Goal: Task Accomplishment & Management: Use online tool/utility

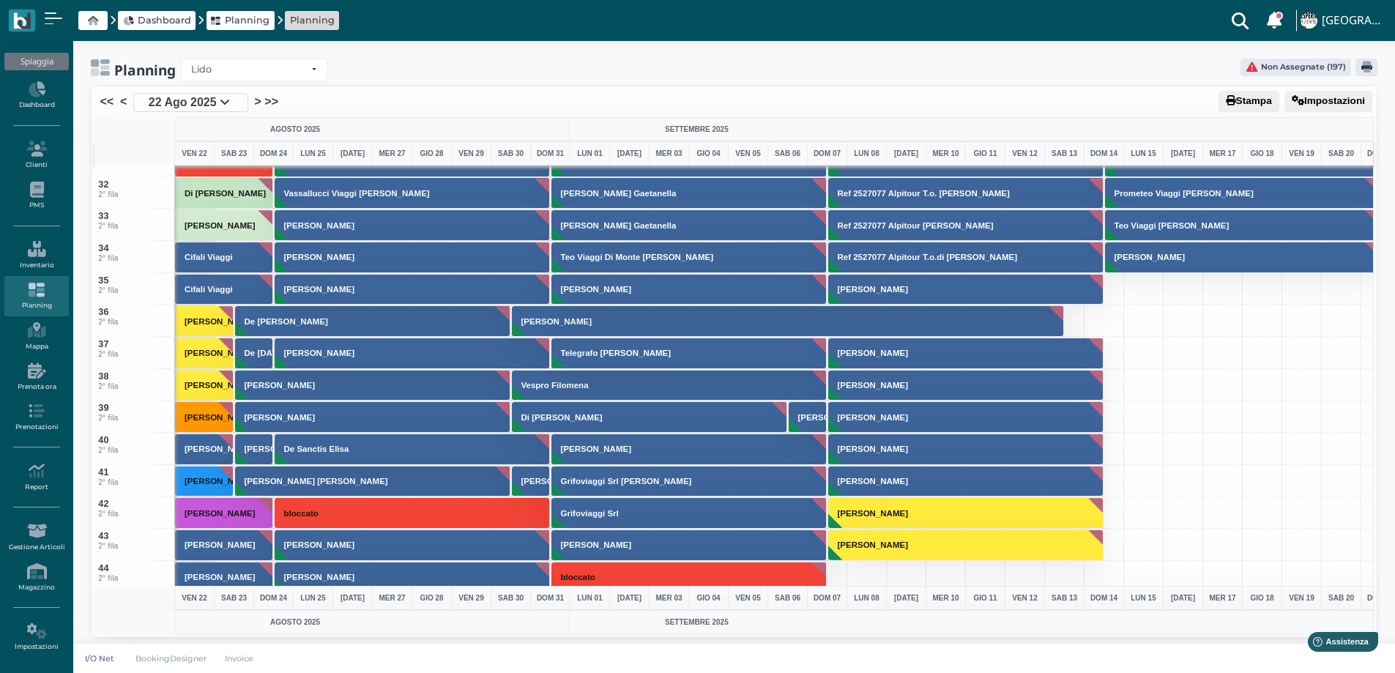
click at [176, 108] on span "22 Ago 2025" at bounding box center [183, 103] width 68 height 18
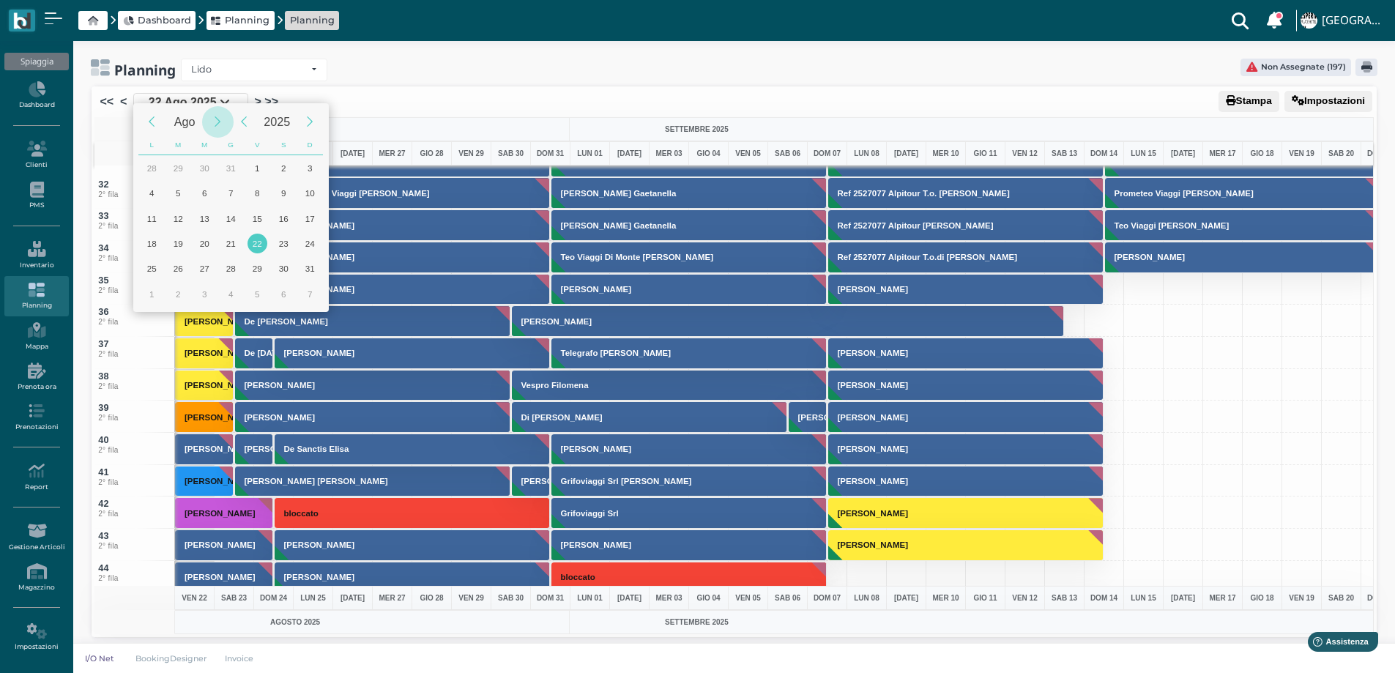
click at [215, 124] on div "Next Month" at bounding box center [217, 121] width 31 height 31
click at [177, 240] on div "23" at bounding box center [178, 244] width 20 height 20
type input "23/09/2025"
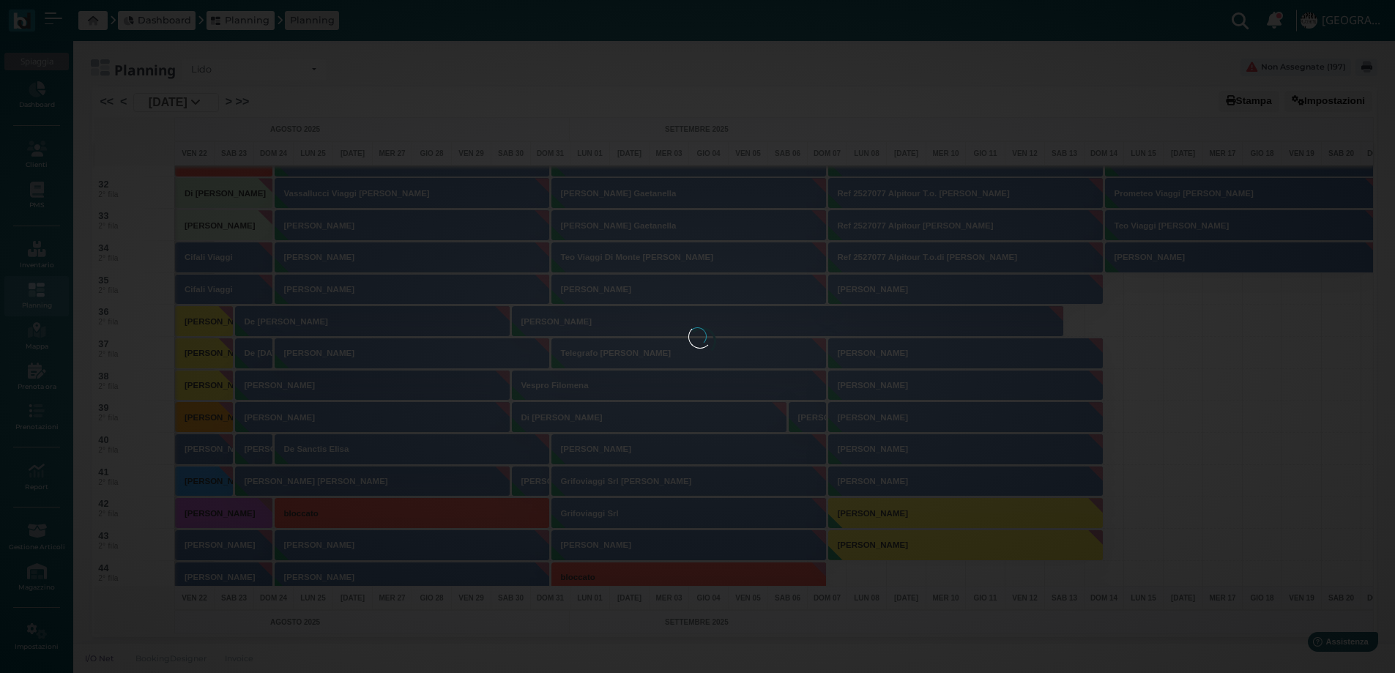
scroll to position [0, 59]
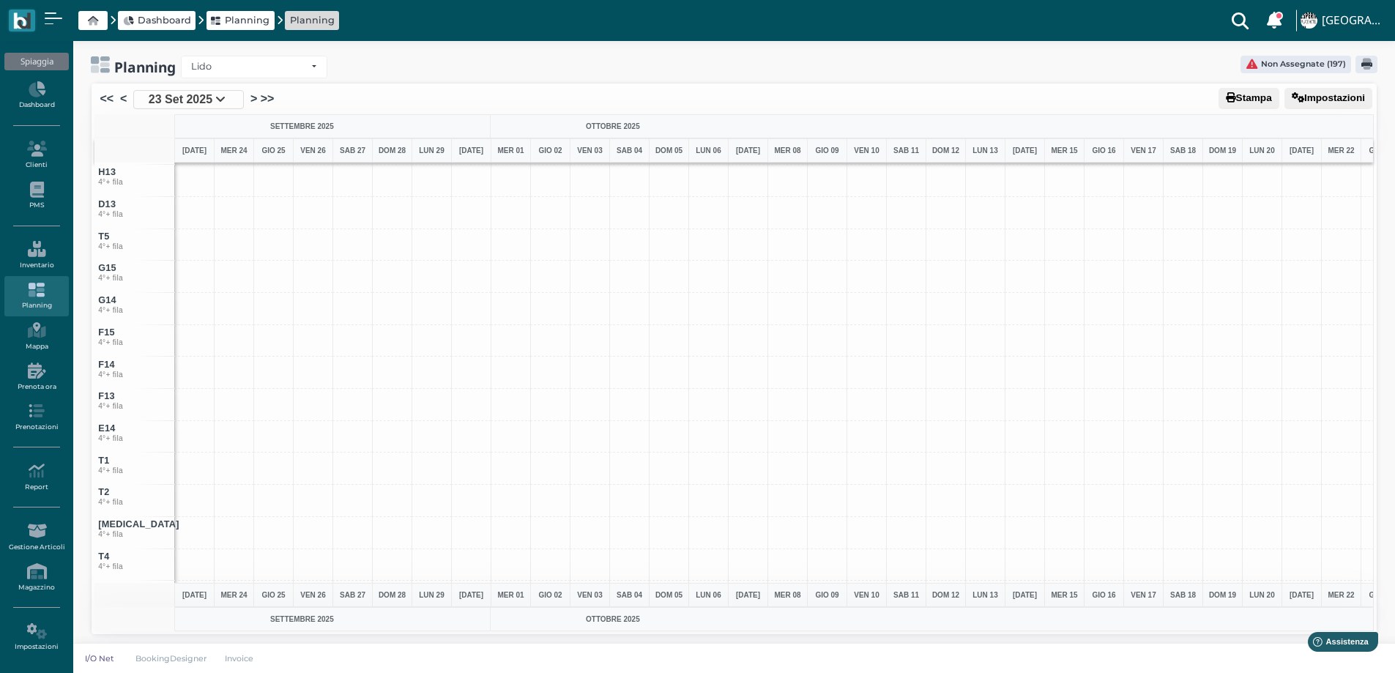
scroll to position [5155, 0]
click at [197, 97] on span "23 Set 2025" at bounding box center [181, 100] width 64 height 18
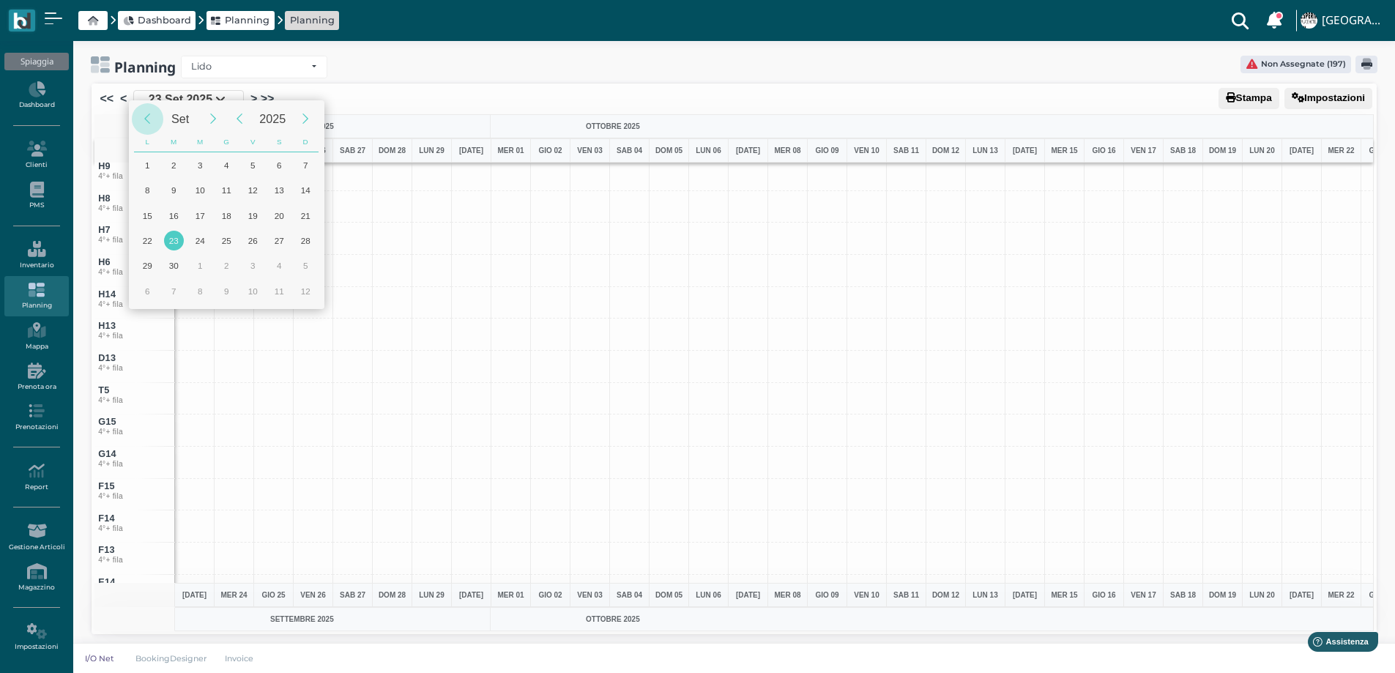
click at [145, 119] on div "Previous Month" at bounding box center [147, 118] width 31 height 31
click at [256, 234] on div "22" at bounding box center [253, 241] width 20 height 20
type input "[DATE]"
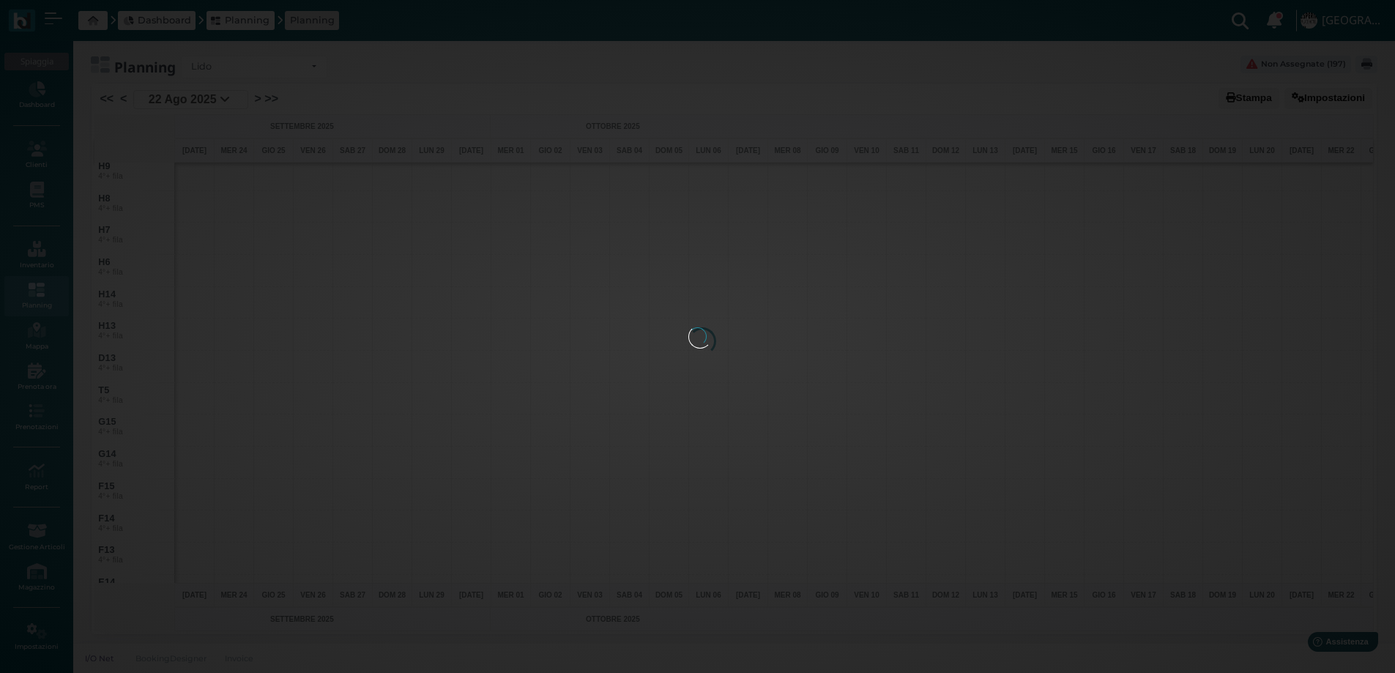
scroll to position [0, 59]
